Goal: Navigation & Orientation: Find specific page/section

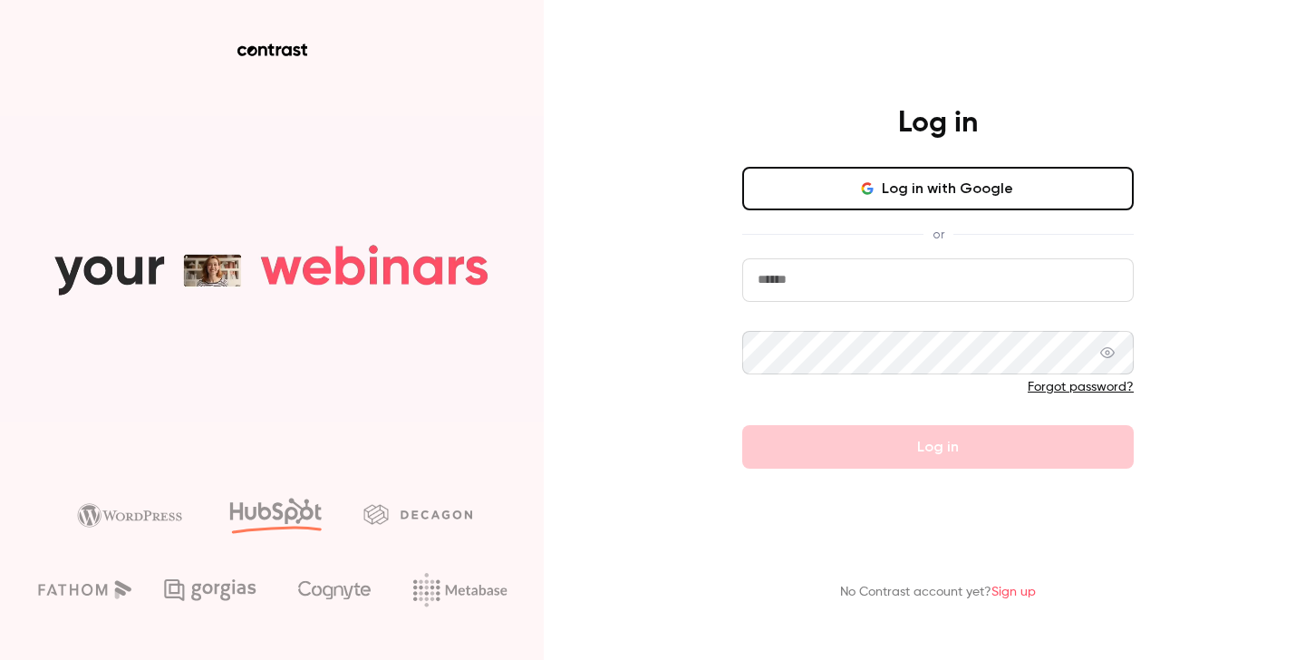
click at [870, 188] on icon "button" at bounding box center [869, 189] width 5 height 5
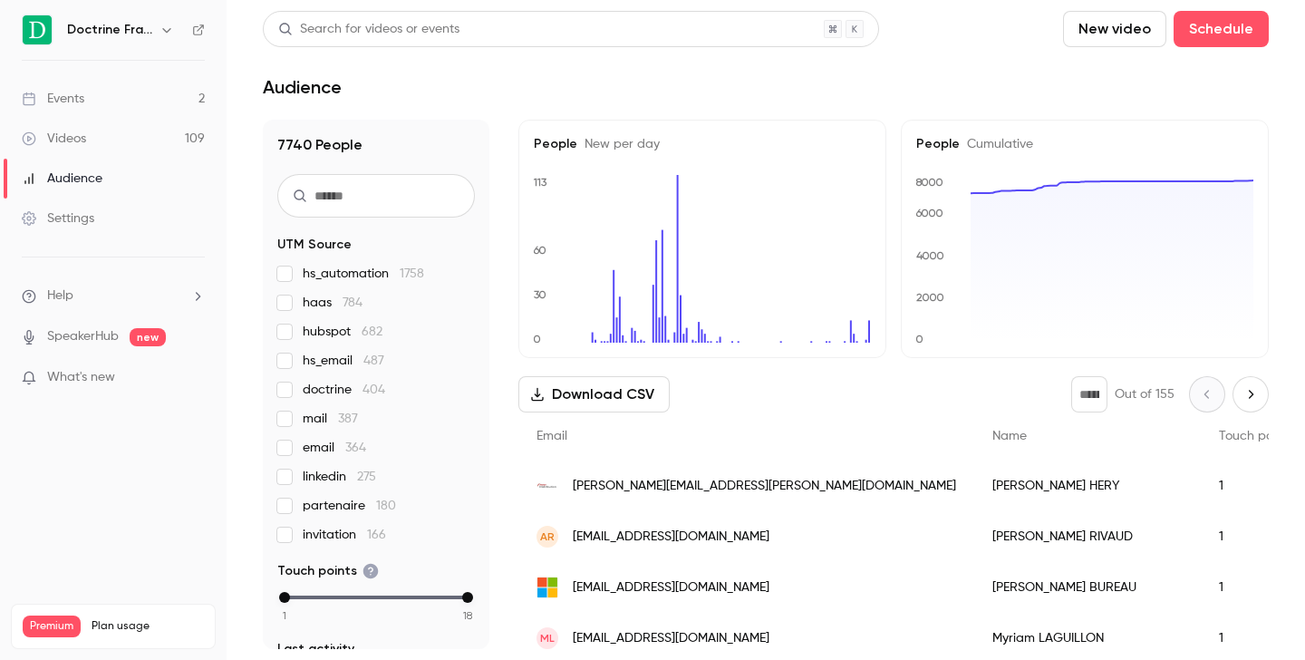
click at [159, 26] on button "button" at bounding box center [167, 30] width 22 height 22
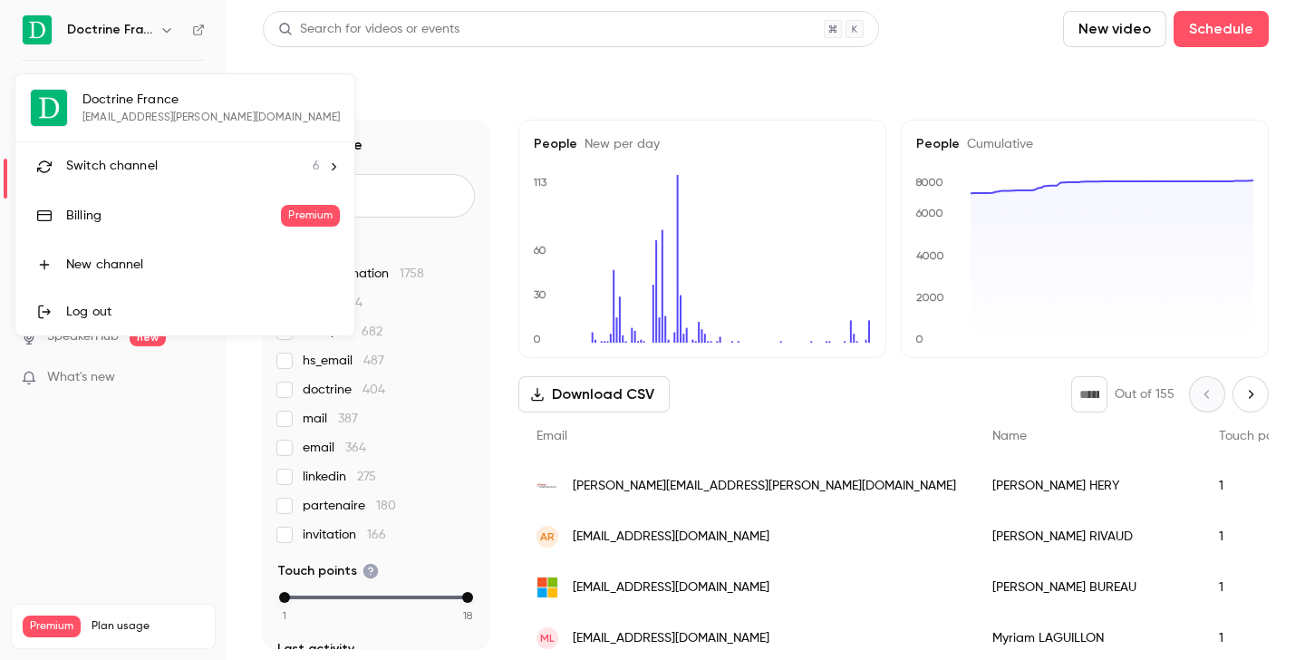
click at [166, 167] on div "Switch channel 6" at bounding box center [193, 166] width 254 height 19
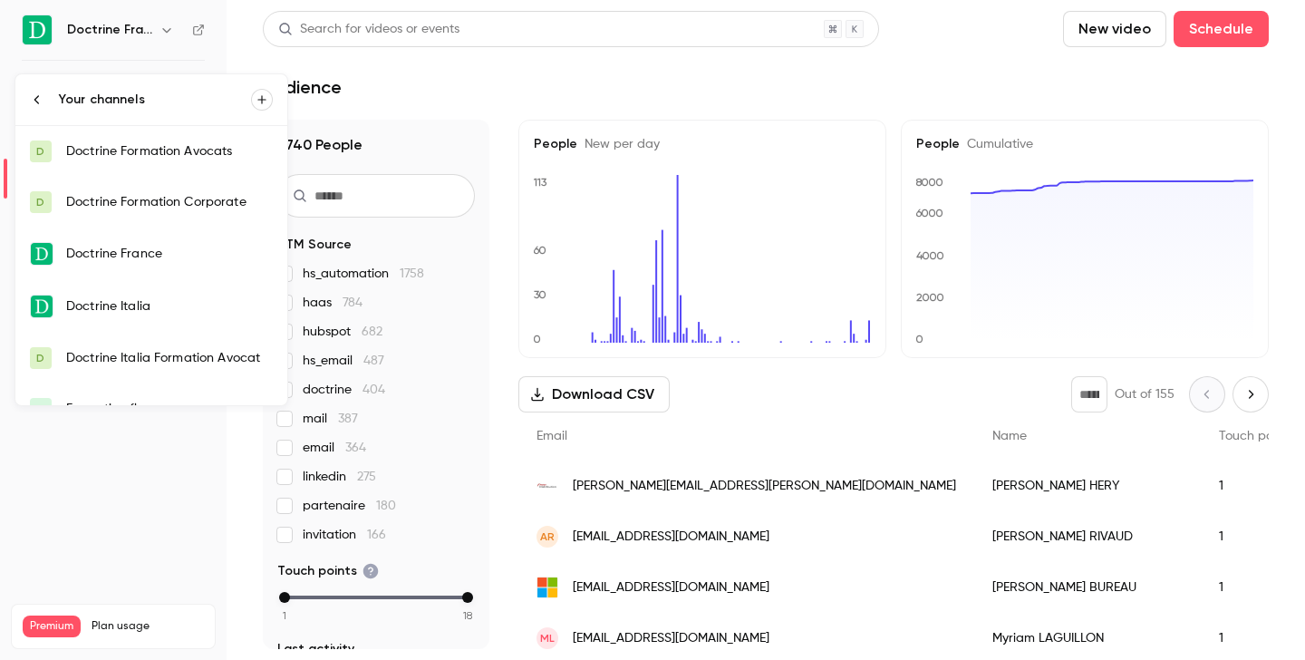
click at [188, 143] on div "Doctrine Formation Avocats" at bounding box center [169, 151] width 207 height 18
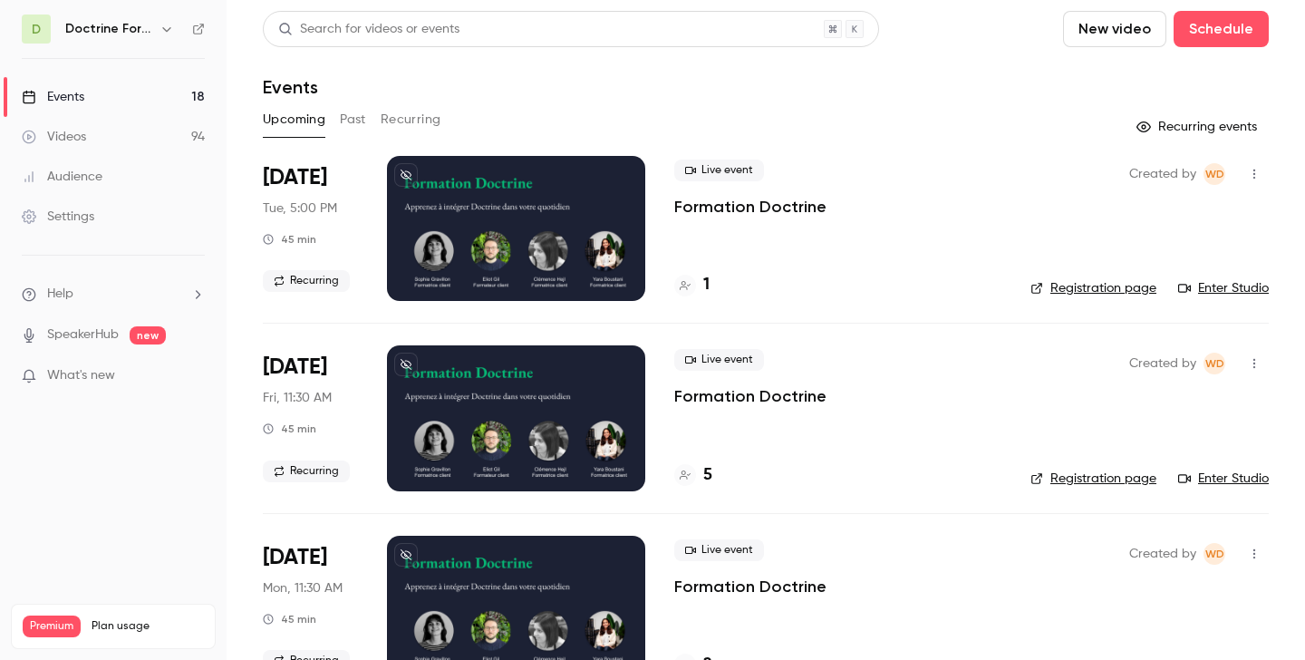
click at [178, 28] on div "D Doctrine Formation Avocats" at bounding box center [113, 28] width 183 height 29
click at [163, 28] on icon "button" at bounding box center [166, 29] width 8 height 5
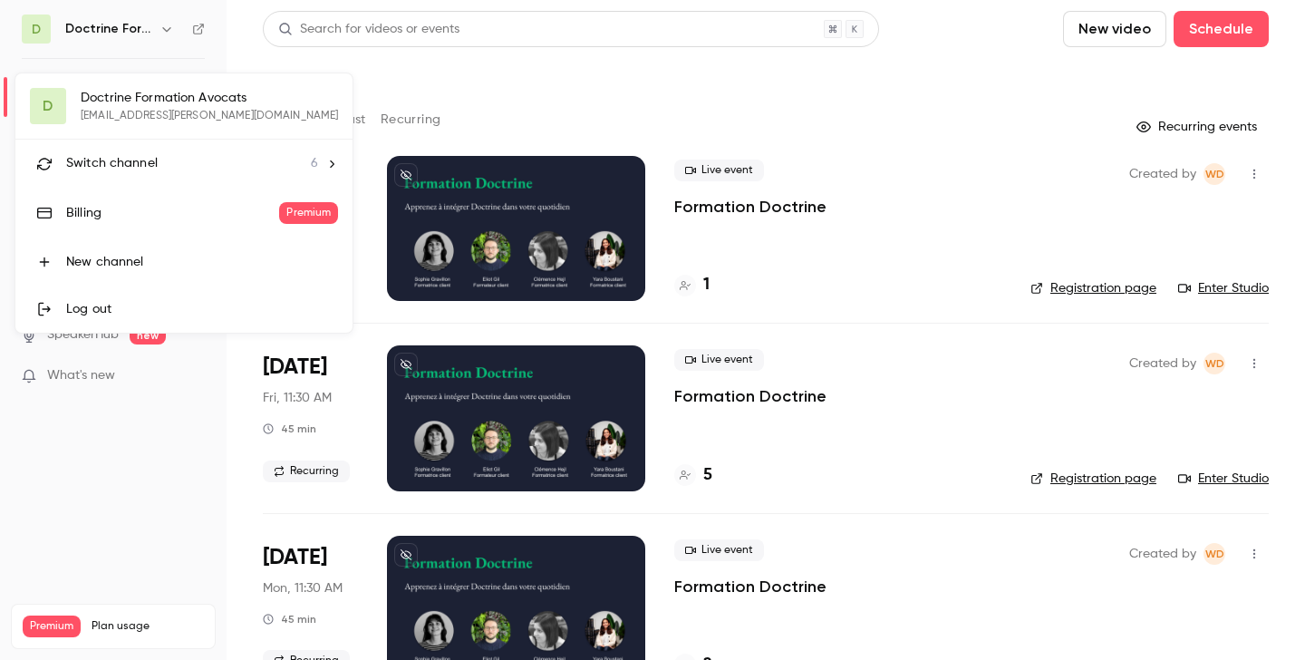
click at [137, 164] on span "Switch channel" at bounding box center [112, 163] width 92 height 19
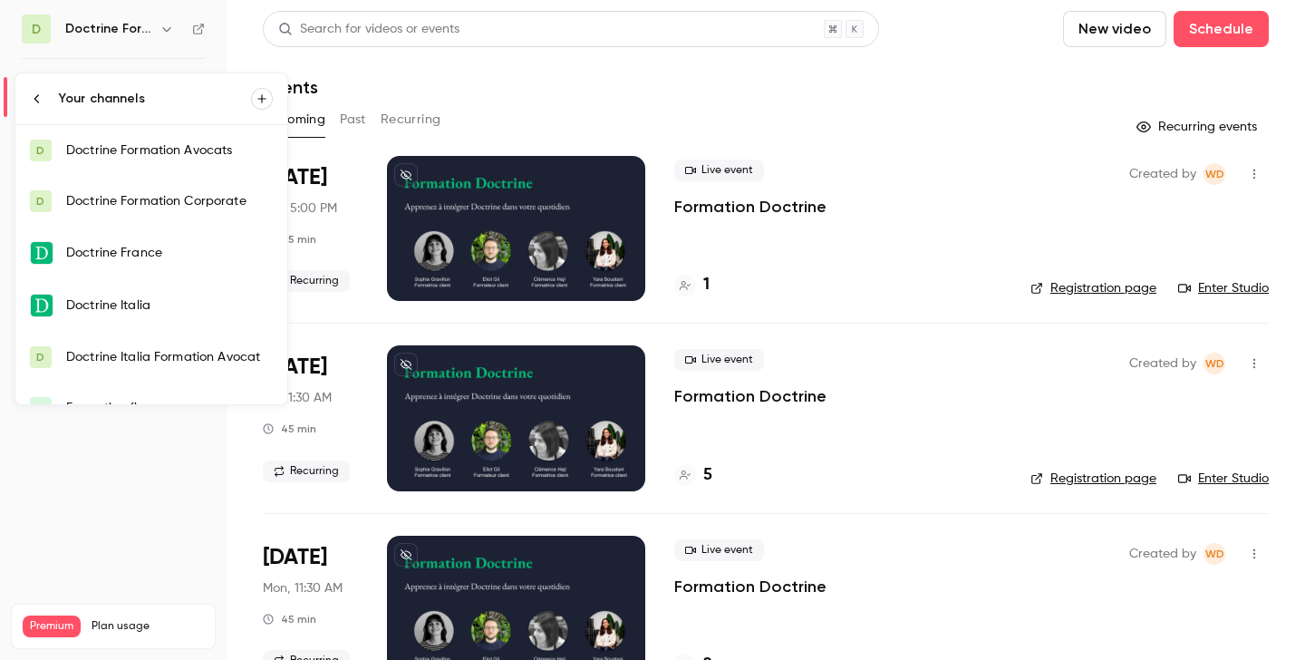
click at [156, 195] on div "Doctrine Formation Corporate" at bounding box center [169, 201] width 207 height 18
